Goal: Information Seeking & Learning: Learn about a topic

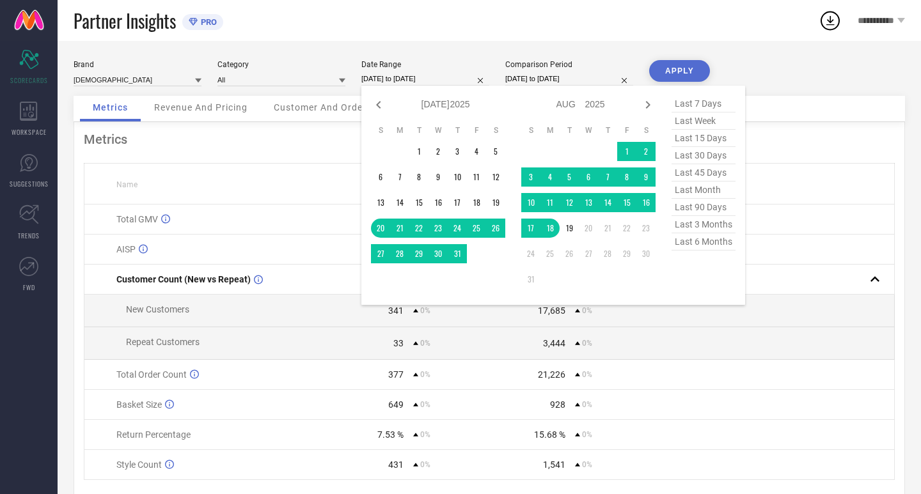
select select "6"
select select "2025"
select select "7"
select select "2025"
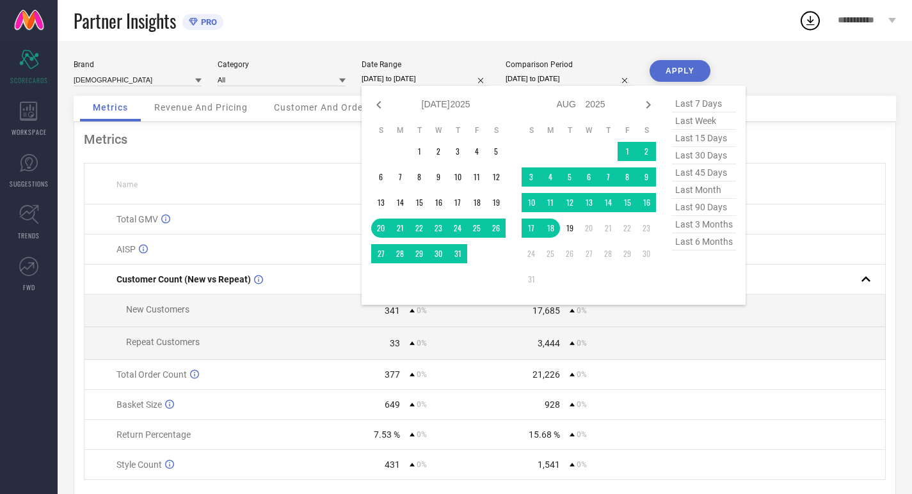
click at [711, 152] on span "last 30 days" at bounding box center [704, 155] width 64 height 17
type input "[DATE] to [DATE]"
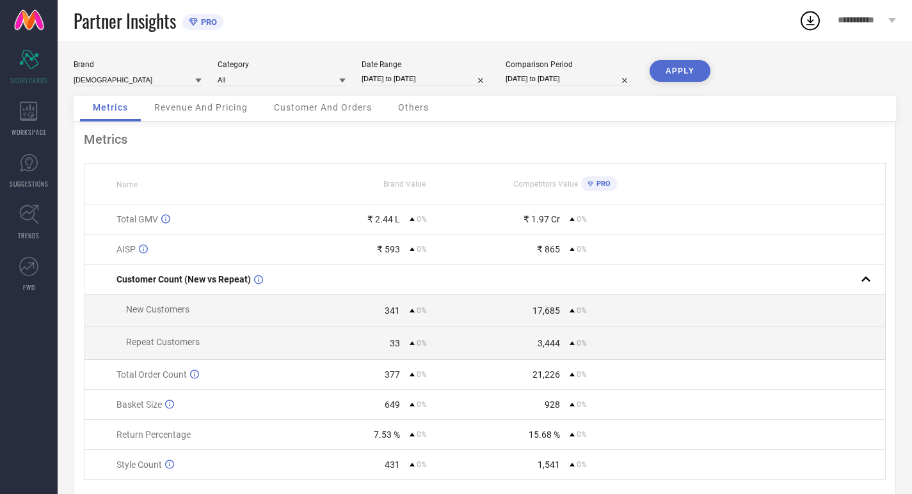
click at [600, 72] on input "[DATE] to [DATE]" at bounding box center [569, 78] width 128 height 13
select select "6"
select select "2025"
select select "7"
select select "2025"
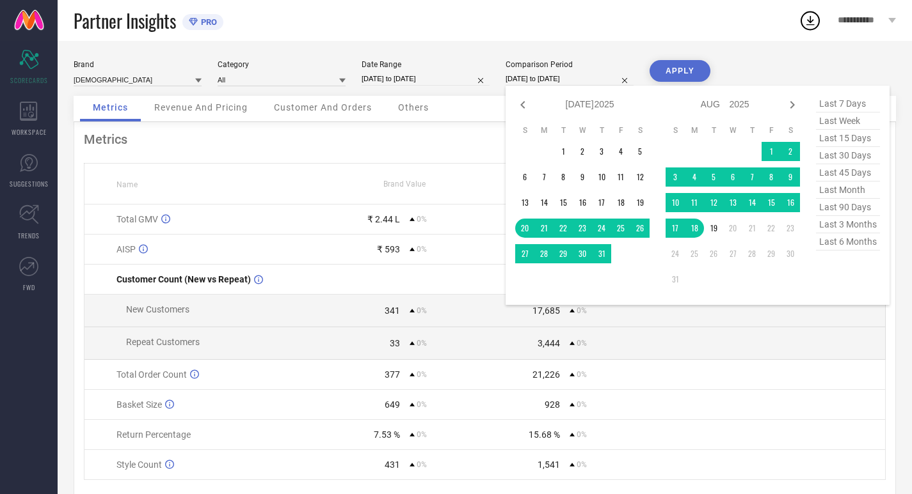
click at [843, 161] on span "last 30 days" at bounding box center [848, 155] width 64 height 17
type input "[DATE] to [DATE]"
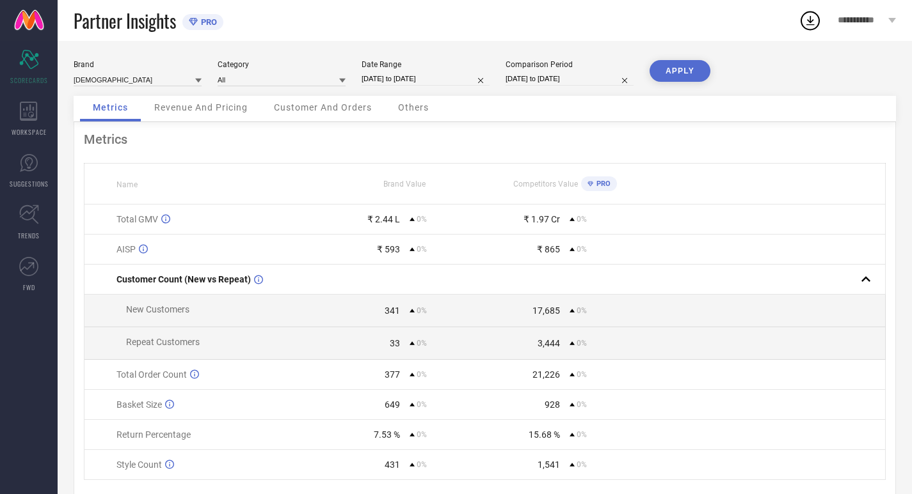
click at [683, 74] on button "APPLY" at bounding box center [679, 71] width 61 height 22
click at [1, 106] on div "WORKSPACE" at bounding box center [29, 118] width 58 height 51
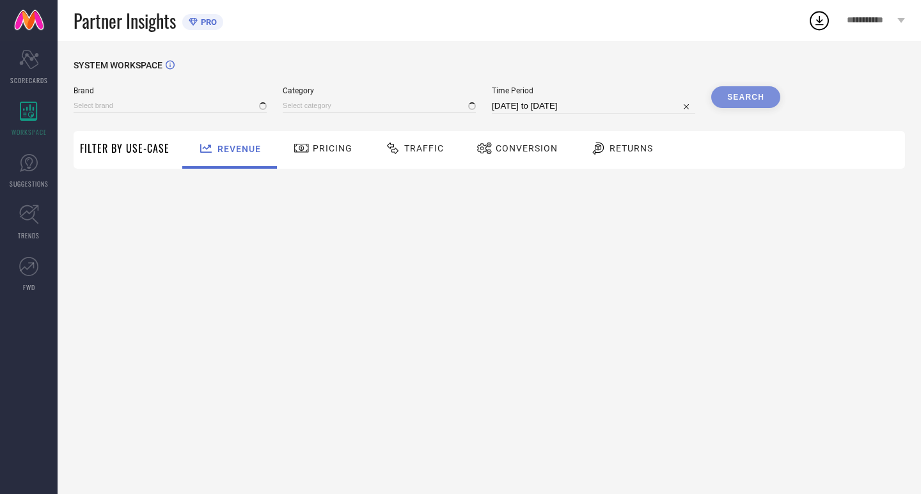
type input "[DEMOGRAPHIC_DATA]"
type input "All"
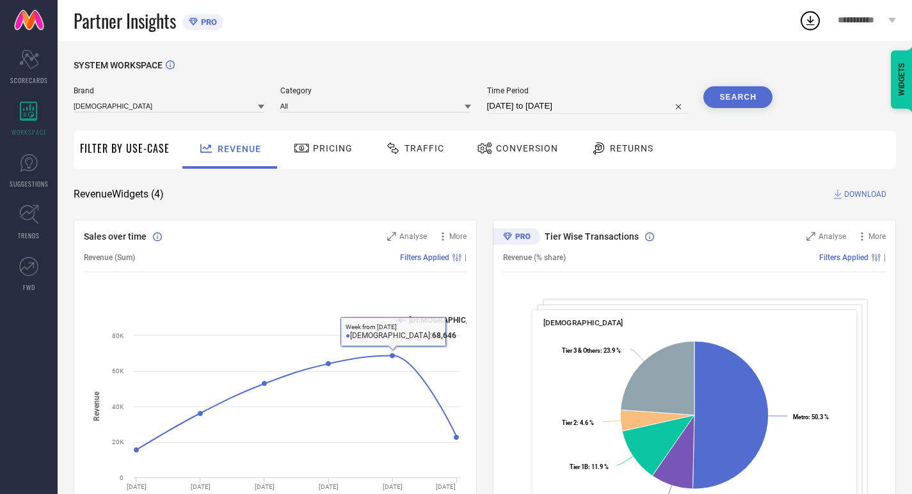
click at [310, 157] on div "Pricing" at bounding box center [322, 149] width 65 height 22
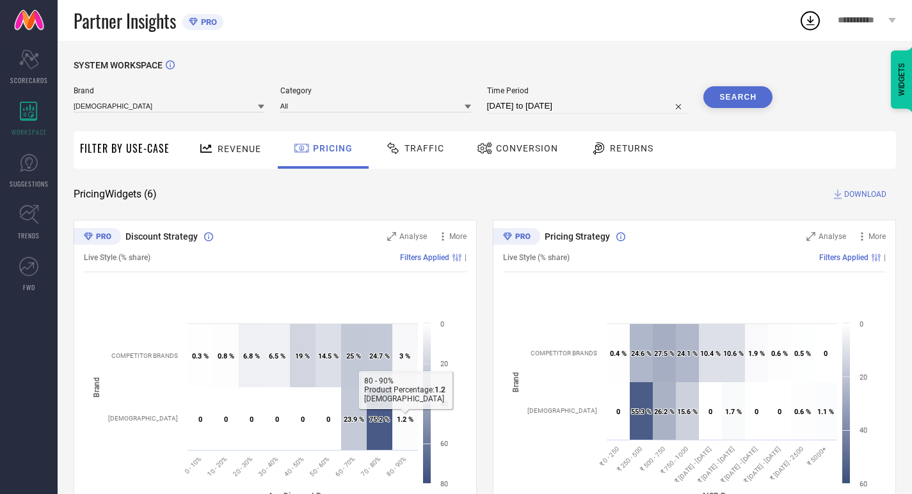
click at [384, 125] on div "Brand INDIANRANG Category All Time Period [DATE] to [DATE] Search" at bounding box center [423, 105] width 699 height 38
click at [404, 149] on span "Traffic" at bounding box center [424, 148] width 40 height 10
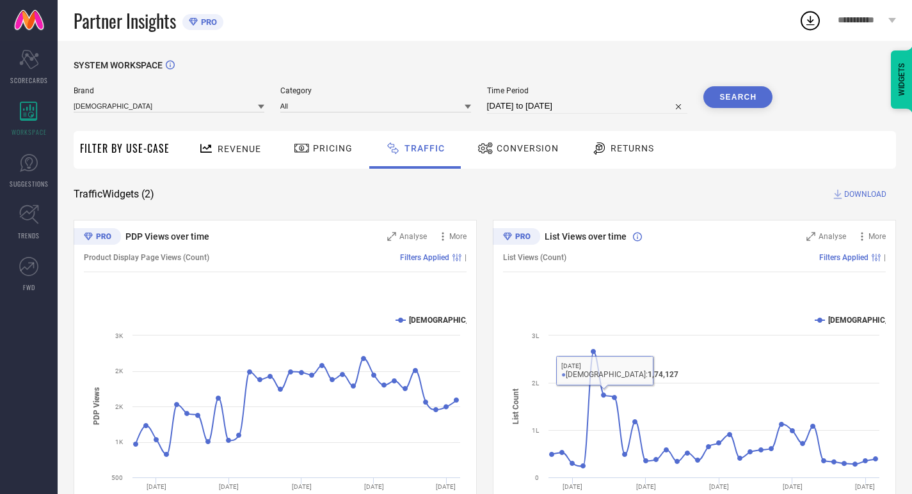
click at [508, 162] on div "Conversion" at bounding box center [517, 150] width 113 height 38
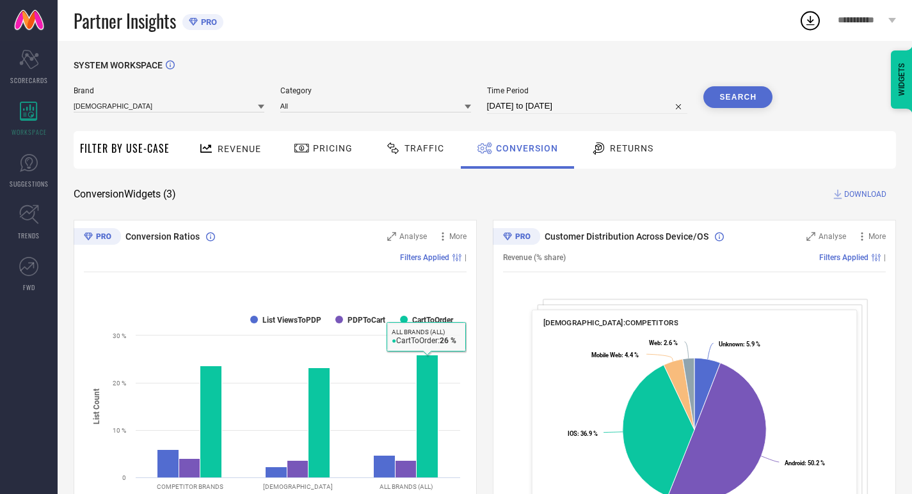
click at [594, 161] on div "Returns" at bounding box center [621, 150] width 95 height 38
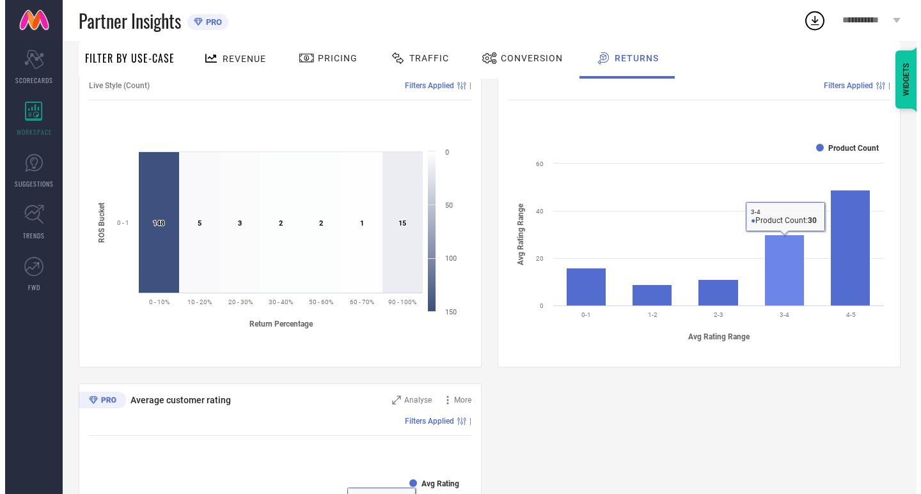
scroll to position [427, 0]
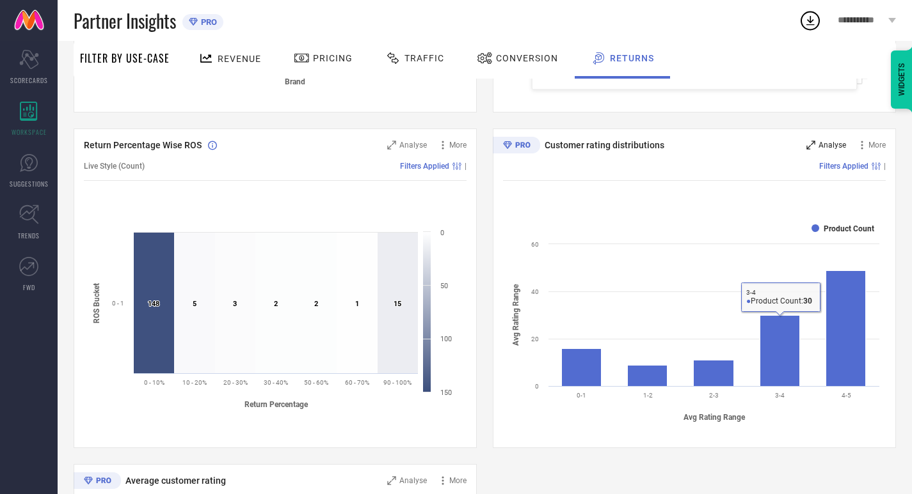
click at [822, 146] on span "Analyse" at bounding box center [832, 145] width 28 height 9
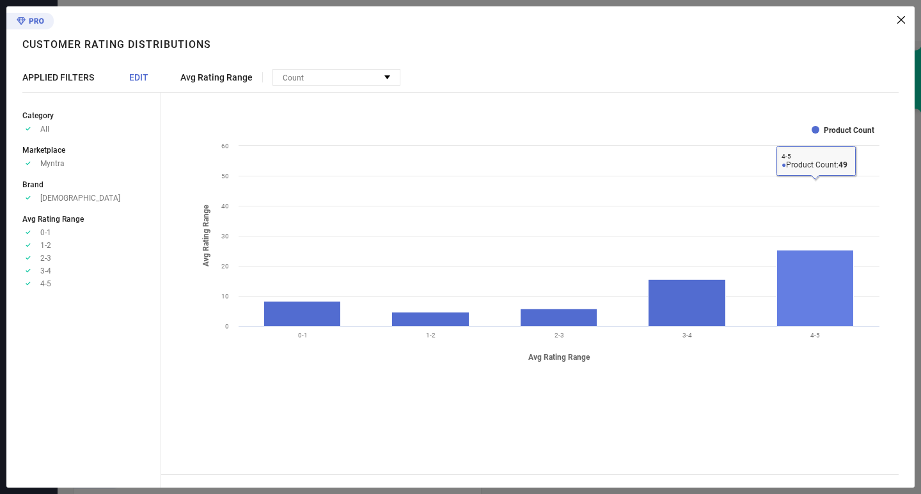
click at [834, 266] on rect at bounding box center [815, 289] width 77 height 76
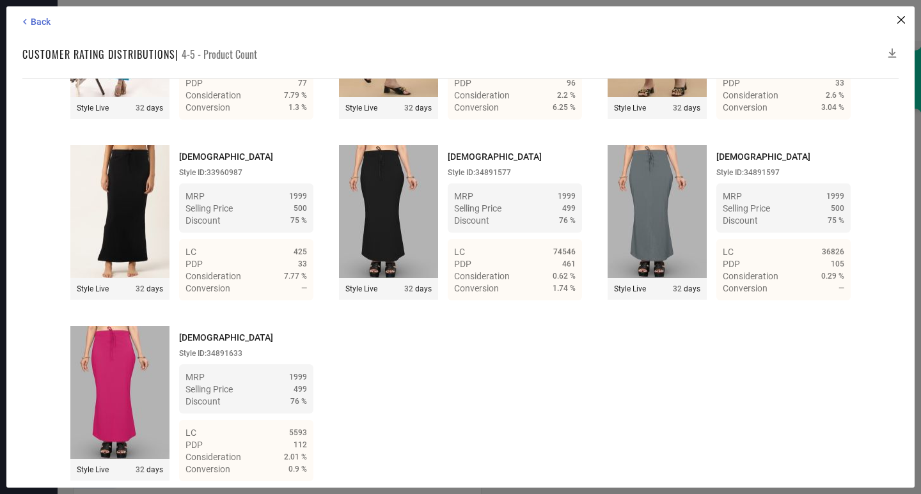
scroll to position [3509, 0]
click at [39, 13] on div "Back Customer rating distributions | 4-5 - Product Count Time Duration: MRP : H…" at bounding box center [460, 247] width 908 height 482
click at [40, 13] on div "Back Customer rating distributions | 4-5 - Product Count Time Duration: MRP : H…" at bounding box center [460, 247] width 908 height 482
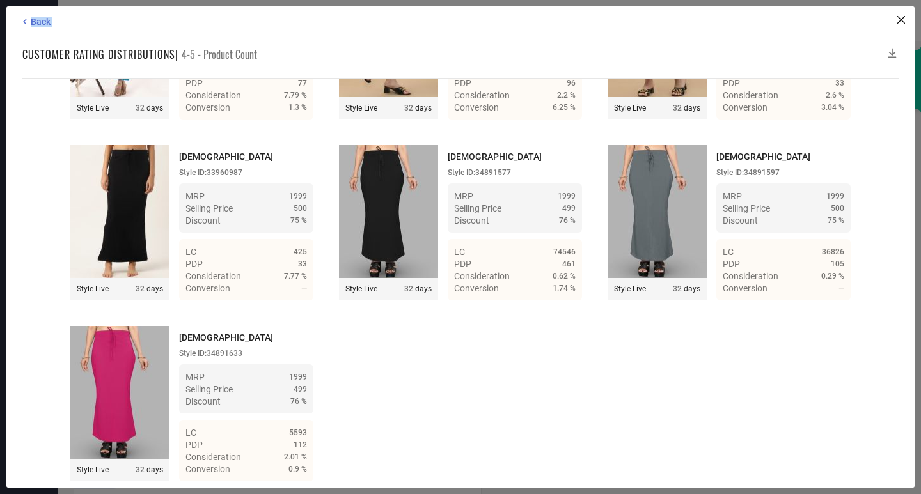
click at [42, 15] on div "Back Customer rating distributions | 4-5 - Product Count Time Duration: MRP : H…" at bounding box center [460, 247] width 908 height 482
click at [43, 17] on span "Back" at bounding box center [41, 22] width 20 height 10
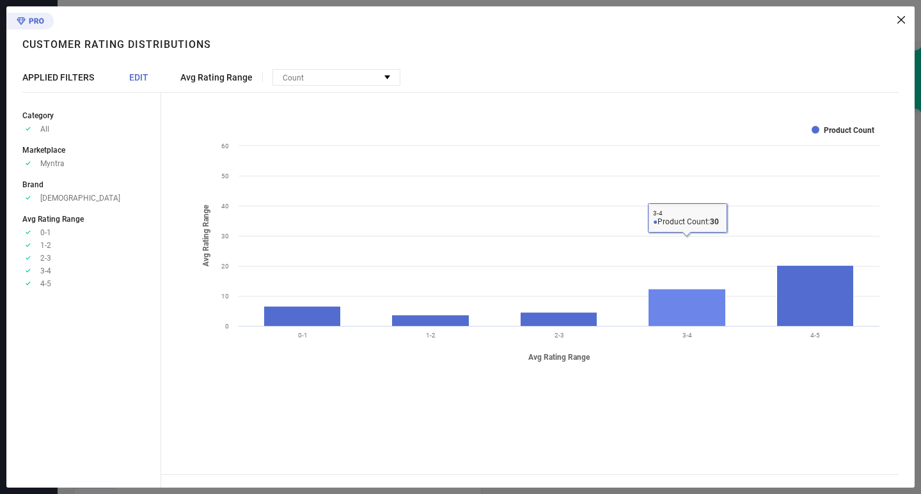
click at [711, 315] on rect at bounding box center [687, 307] width 77 height 37
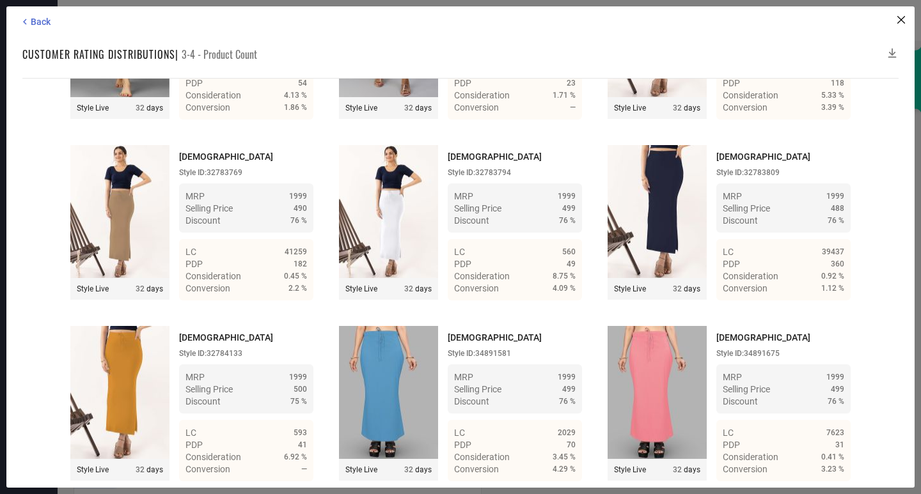
scroll to position [2351, 0]
click at [42, 15] on div "Back Customer rating distributions | 3-4 - Product Count Time Duration: MRP : H…" at bounding box center [460, 247] width 908 height 482
click at [41, 17] on span "Back" at bounding box center [41, 22] width 20 height 10
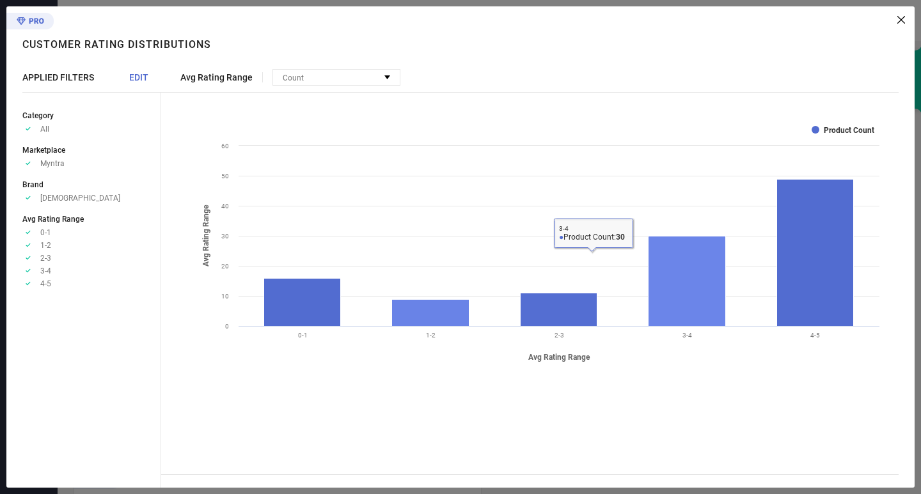
click at [677, 317] on rect at bounding box center [687, 282] width 77 height 90
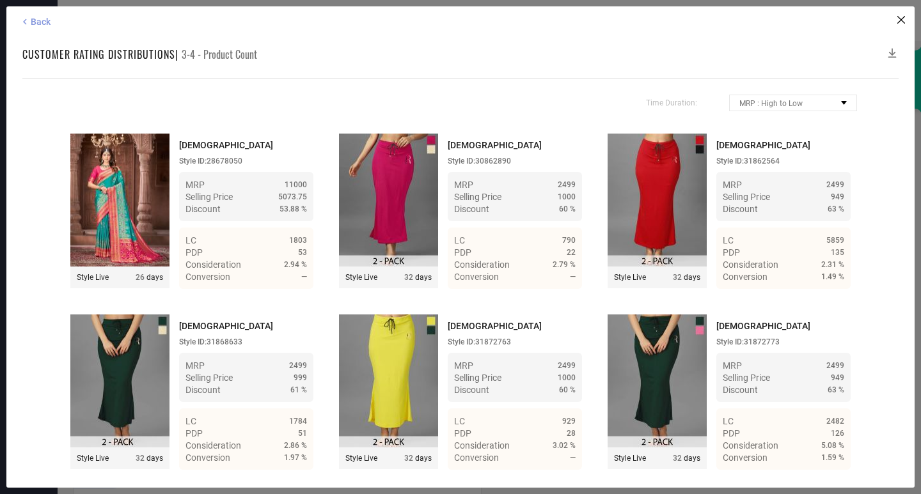
click at [46, 23] on span "Back" at bounding box center [41, 22] width 20 height 10
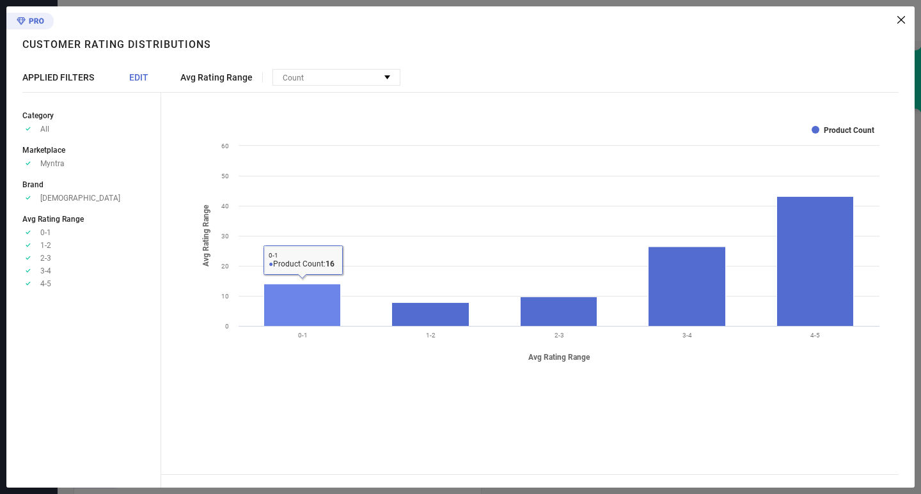
click at [281, 296] on rect at bounding box center [302, 305] width 77 height 42
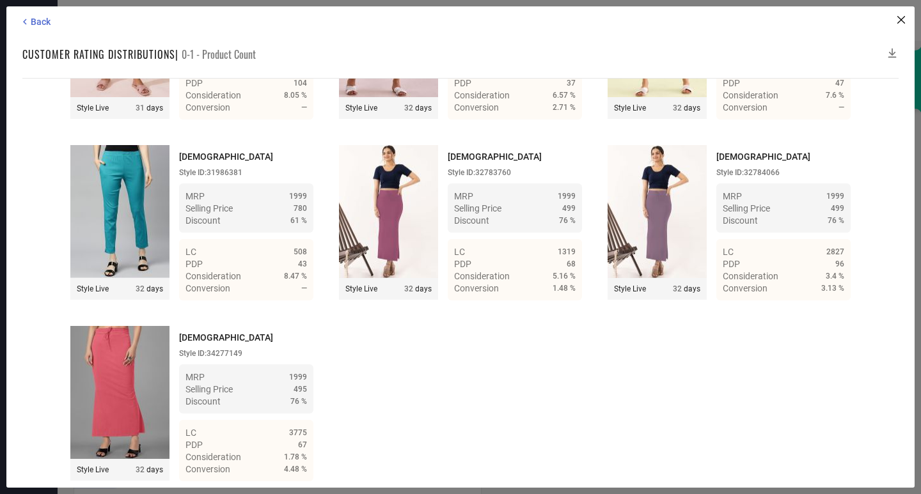
scroll to position [1080, 0]
